Goal: Find specific page/section: Find specific page/section

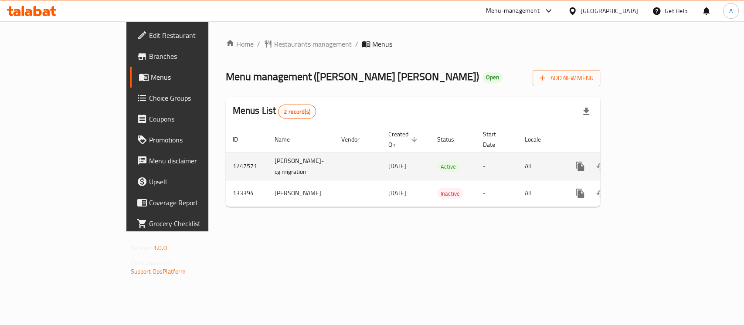
click at [654, 158] on link "enhanced table" at bounding box center [643, 166] width 21 height 21
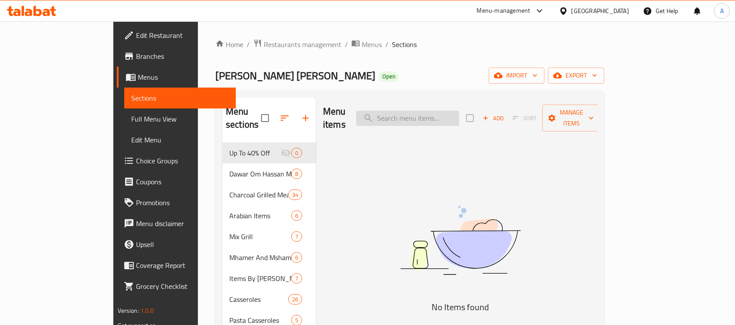
click at [458, 113] on input "search" at bounding box center [407, 118] width 103 height 15
paste input "صنية بهير"
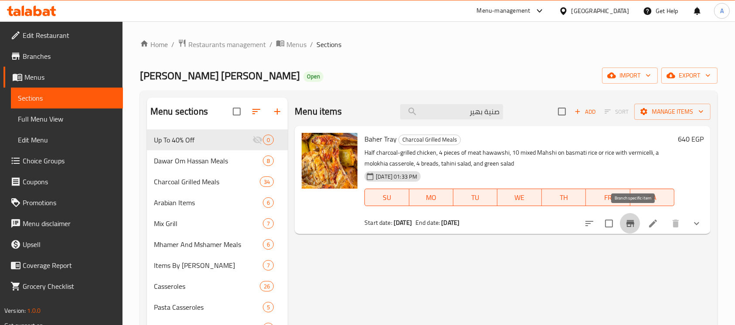
click at [634, 222] on icon "Branch-specific-item" at bounding box center [630, 224] width 10 height 10
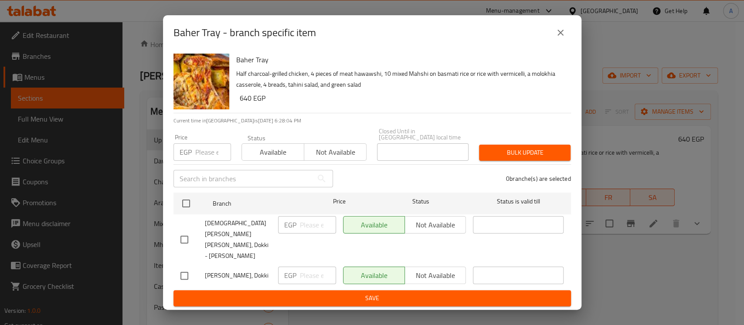
click at [557, 38] on icon "close" at bounding box center [561, 32] width 10 height 10
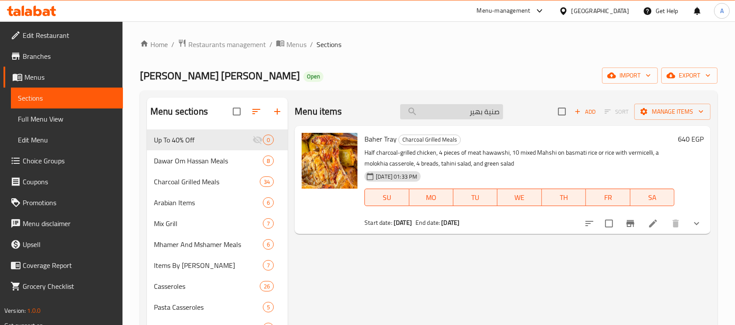
click at [472, 114] on input "صنية بهير" at bounding box center [451, 111] width 103 height 15
paste input "م"
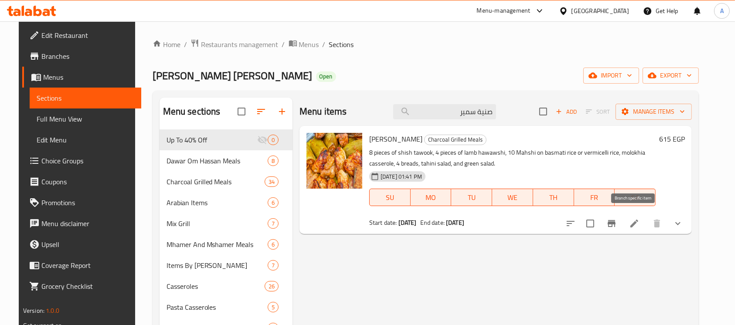
click at [616, 222] on icon "Branch-specific-item" at bounding box center [612, 223] width 8 height 7
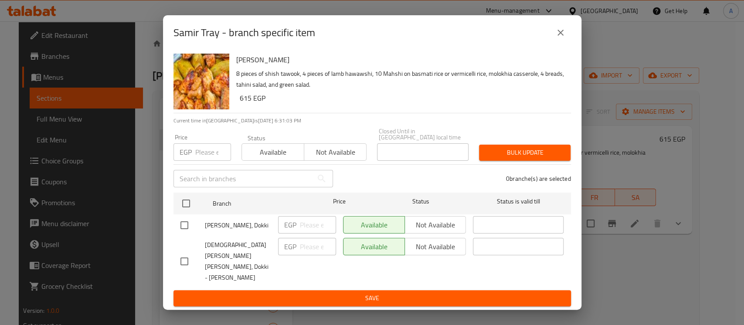
drag, startPoint x: 561, startPoint y: 48, endPoint x: 533, endPoint y: 65, distance: 32.7
click at [561, 38] on icon "close" at bounding box center [561, 32] width 10 height 10
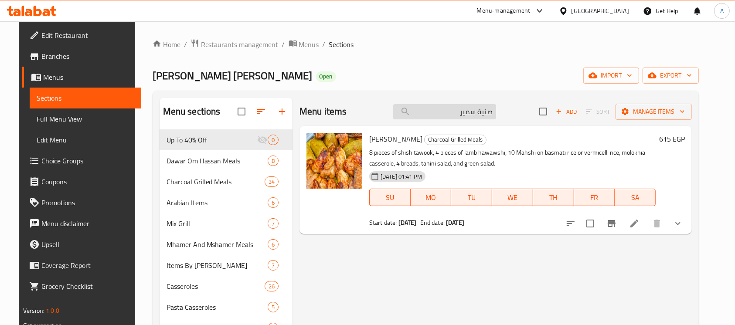
click at [440, 107] on input "صنية سمير" at bounding box center [444, 111] width 103 height 15
paste input "هير"
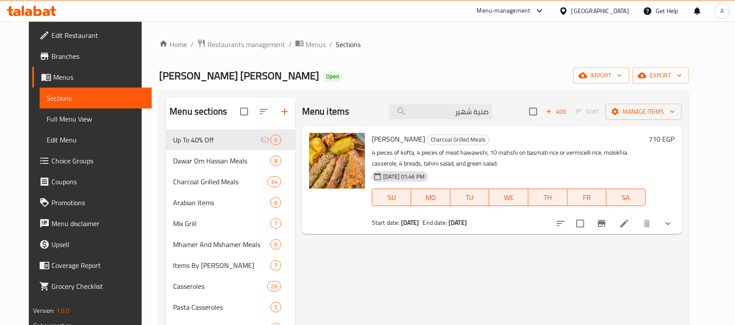
type input "صنية شهير"
click at [52, 58] on span "Branches" at bounding box center [97, 56] width 93 height 10
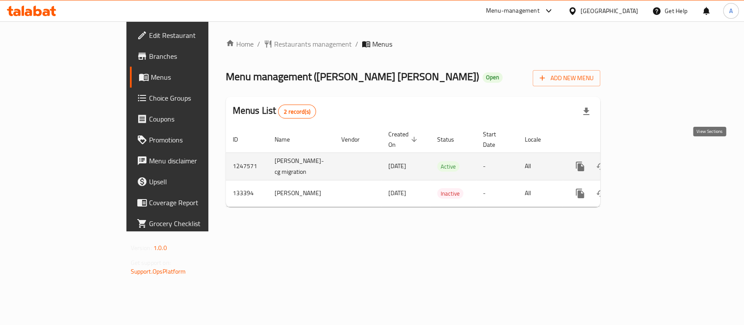
click at [654, 157] on link "enhanced table" at bounding box center [643, 166] width 21 height 21
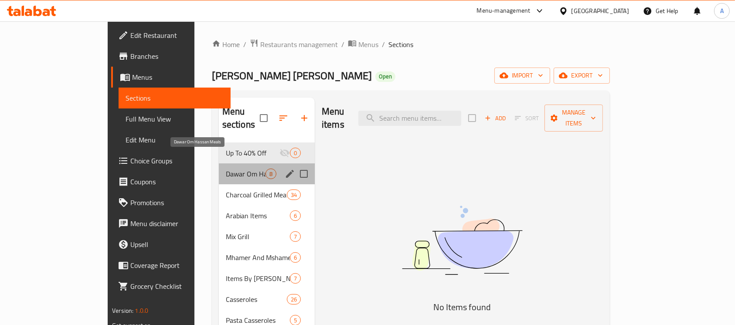
click at [226, 169] on span "Dawar Om Hassan Meals" at bounding box center [246, 174] width 40 height 10
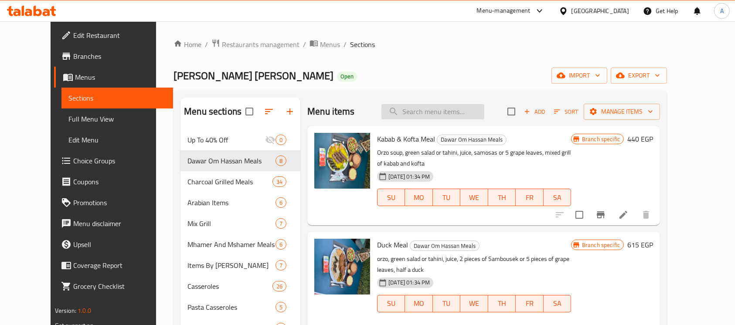
click at [437, 111] on input "search" at bounding box center [433, 111] width 103 height 15
paste input "618332"
click at [437, 110] on input "618332" at bounding box center [433, 111] width 103 height 15
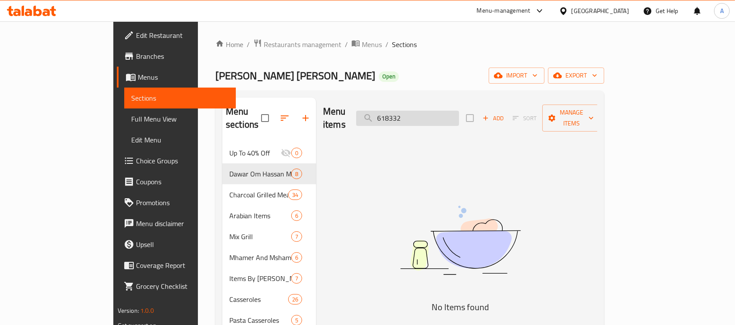
click at [437, 111] on input "618332" at bounding box center [407, 118] width 103 height 15
paste input "صنية شهير"
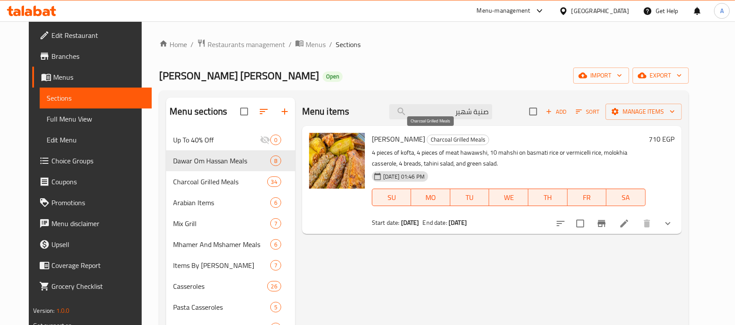
click at [431, 136] on span "Charcoal Grilled Meals" at bounding box center [457, 140] width 61 height 10
copy span "Charcoal Grilled Meals"
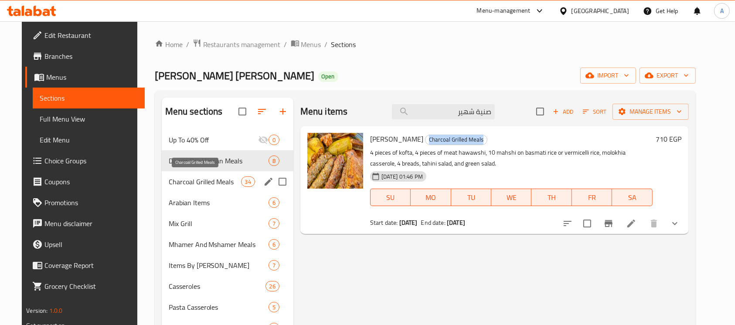
click at [208, 177] on span "Charcoal Grilled Meals" at bounding box center [205, 182] width 72 height 10
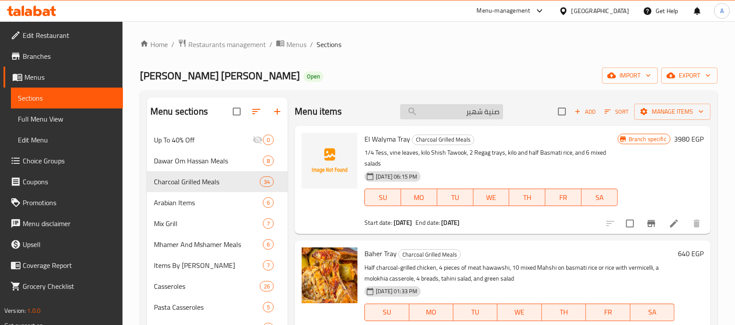
click at [475, 109] on input "صنية شهير" at bounding box center [451, 111] width 103 height 15
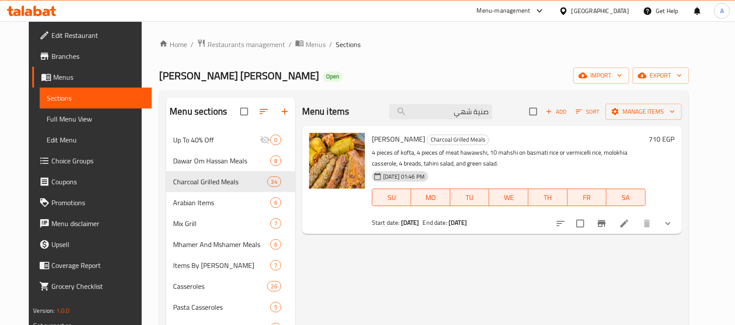
type input "صنية شهي"
click at [75, 61] on link "Branches" at bounding box center [92, 56] width 120 height 21
